Goal: Task Accomplishment & Management: Use online tool/utility

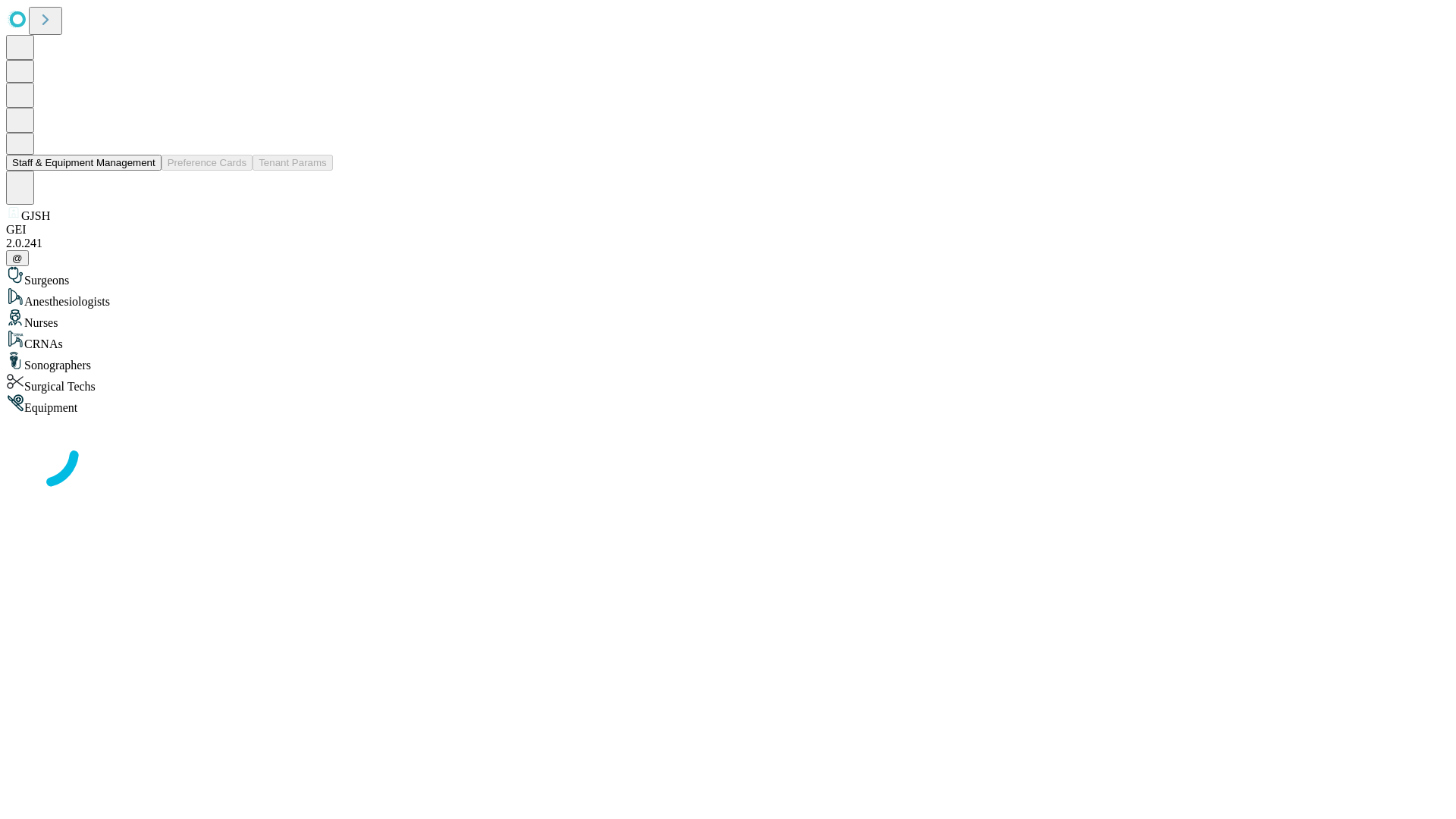
click at [145, 170] on button "Staff & Equipment Management" at bounding box center [84, 162] width 156 height 16
